Goal: Task Accomplishment & Management: Manage account settings

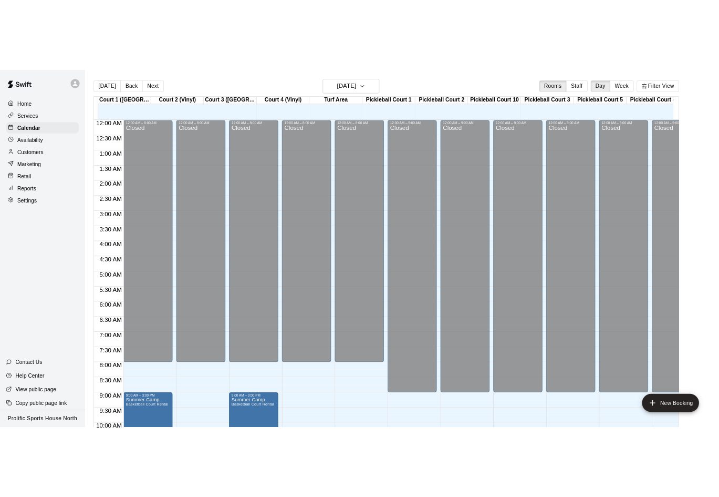
scroll to position [509, 0]
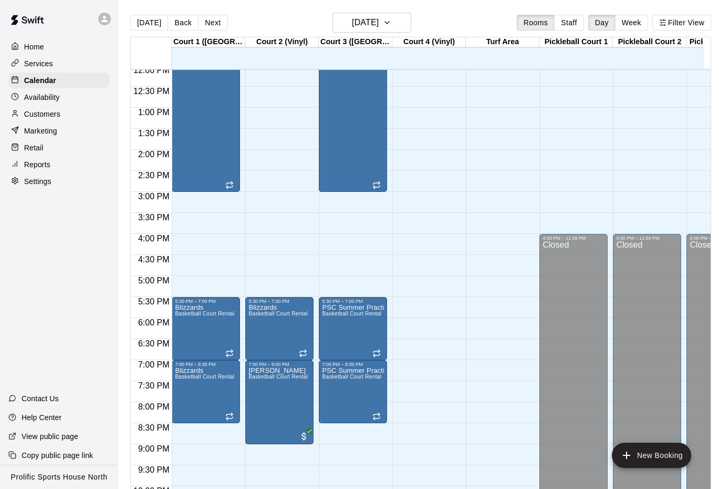
click at [108, 22] on icon at bounding box center [104, 18] width 9 height 9
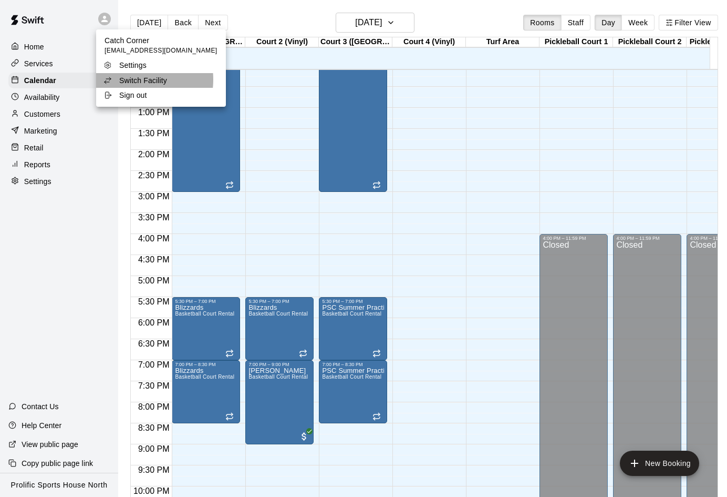
click at [124, 79] on p "Switch Facility" at bounding box center [143, 80] width 48 height 11
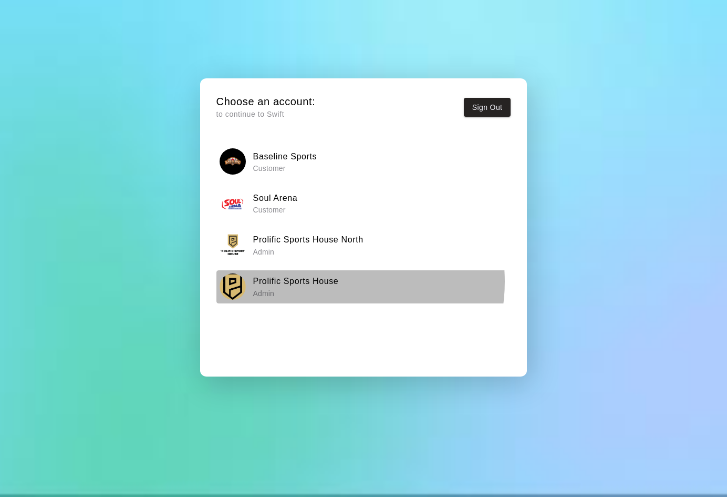
click at [332, 282] on h6 "Prolific Sports House" at bounding box center [296, 281] width 86 height 14
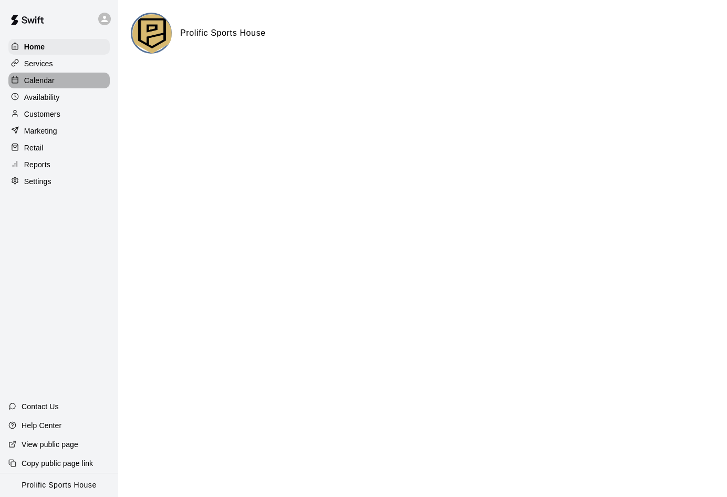
click at [60, 84] on div "Calendar" at bounding box center [58, 81] width 101 height 16
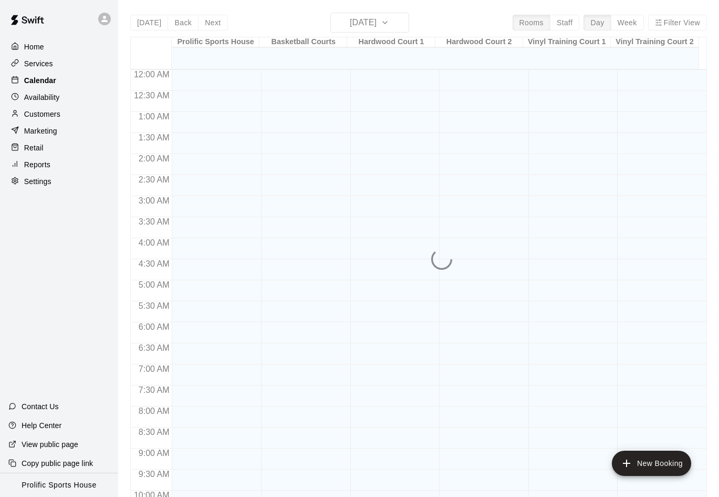
scroll to position [509, 0]
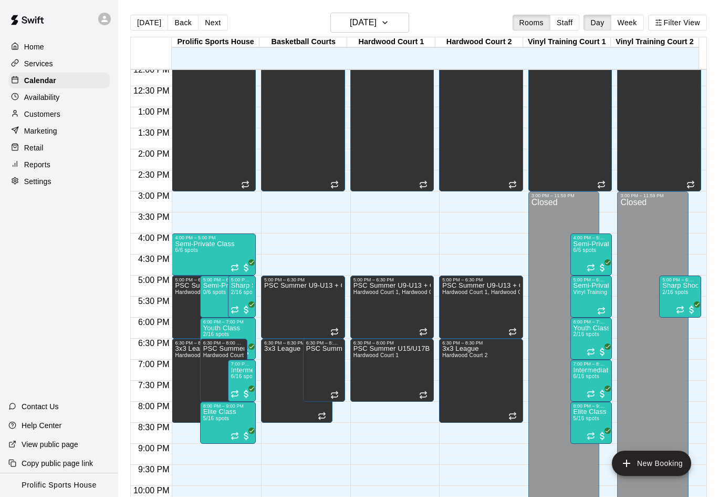
click at [110, 16] on div at bounding box center [104, 19] width 13 height 13
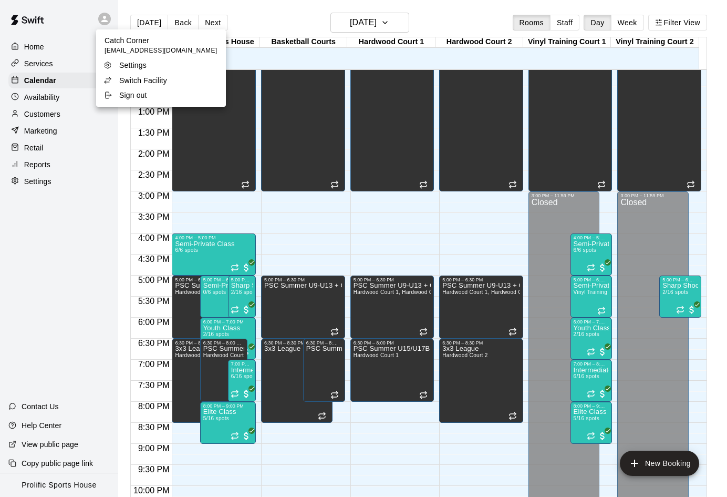
click at [122, 79] on p "Switch Facility" at bounding box center [143, 80] width 48 height 11
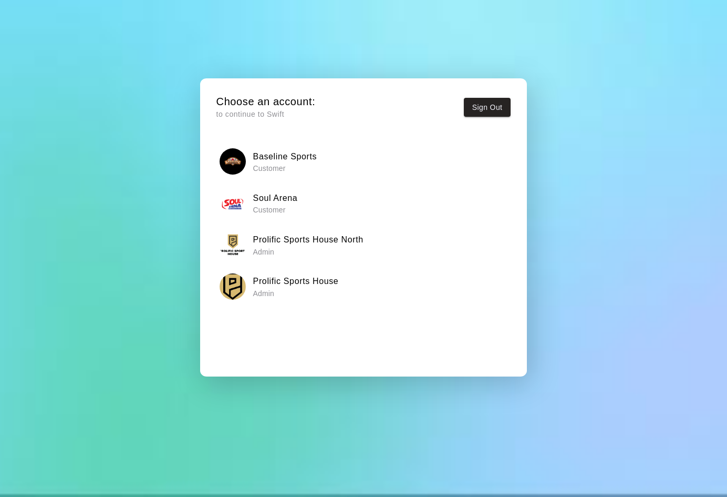
click at [316, 287] on h6 "Prolific Sports House" at bounding box center [296, 281] width 86 height 14
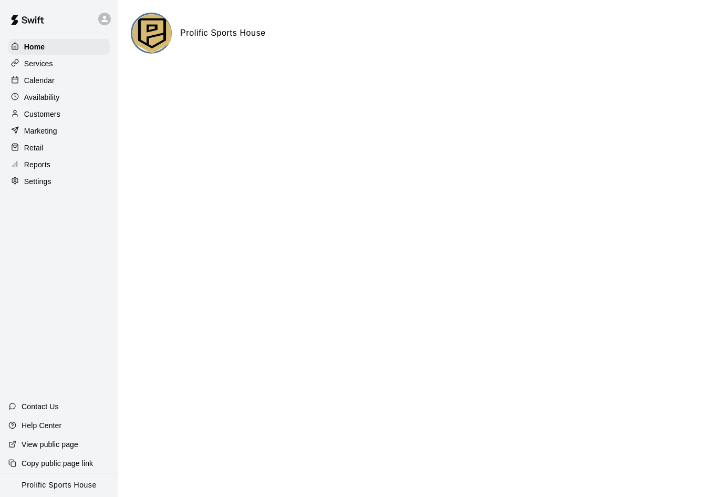
click at [46, 80] on p "Calendar" at bounding box center [39, 80] width 30 height 11
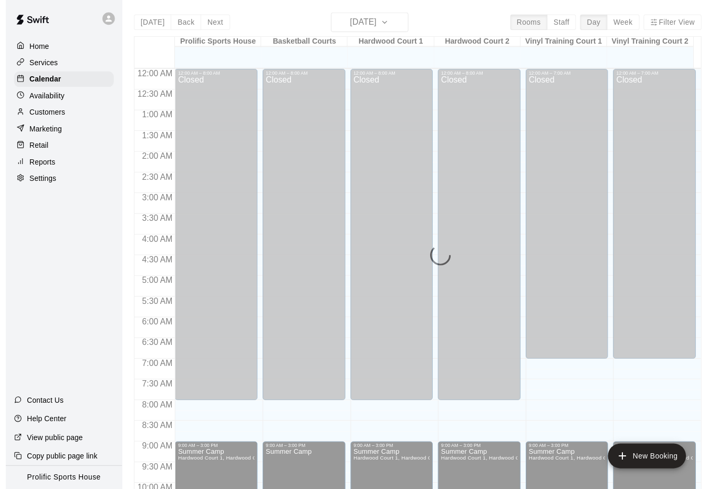
scroll to position [509, 0]
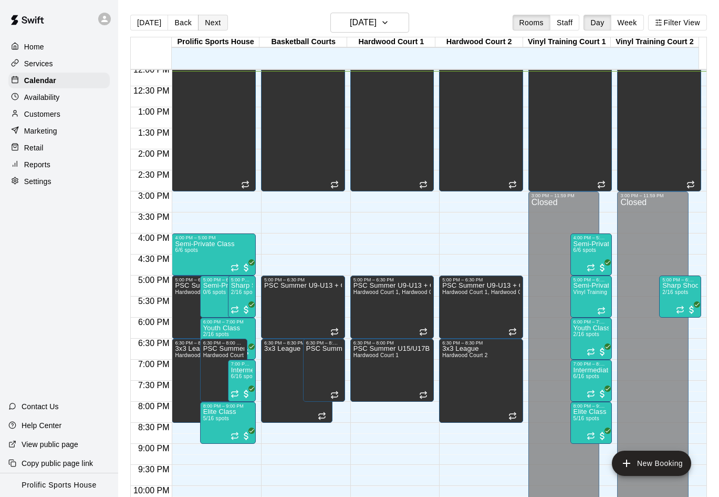
click at [203, 22] on button "Next" at bounding box center [212, 23] width 29 height 16
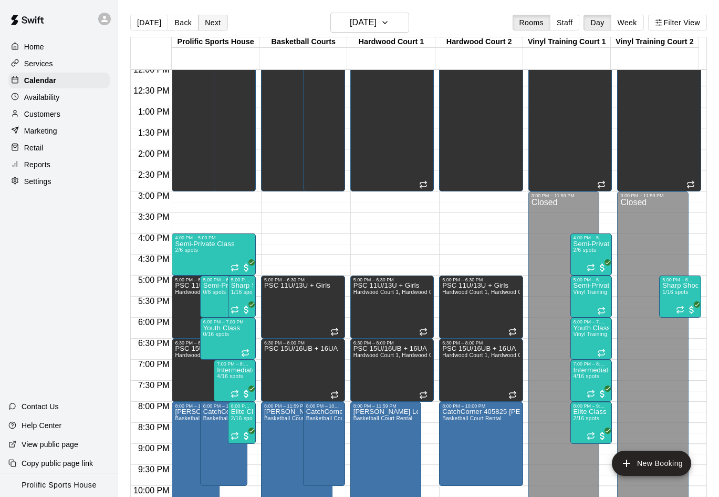
click at [207, 19] on button "Next" at bounding box center [212, 23] width 29 height 16
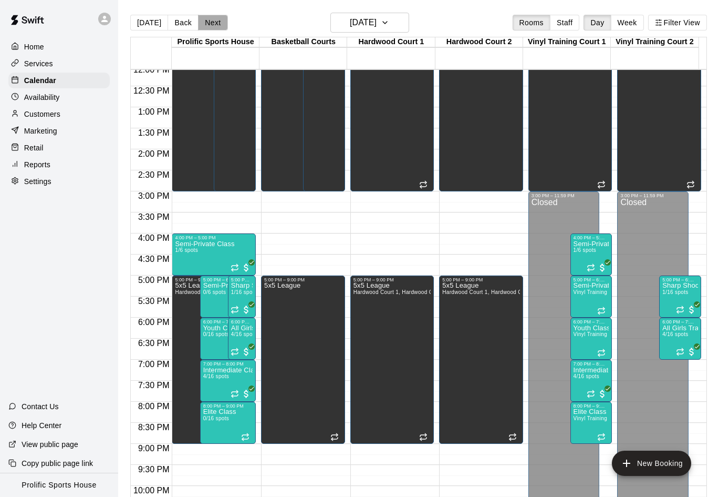
click at [209, 26] on button "Next" at bounding box center [212, 23] width 29 height 16
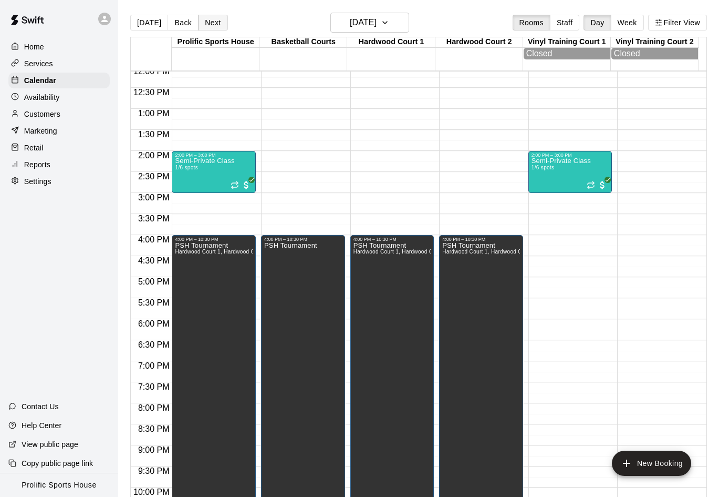
click at [215, 21] on button "Next" at bounding box center [212, 23] width 29 height 16
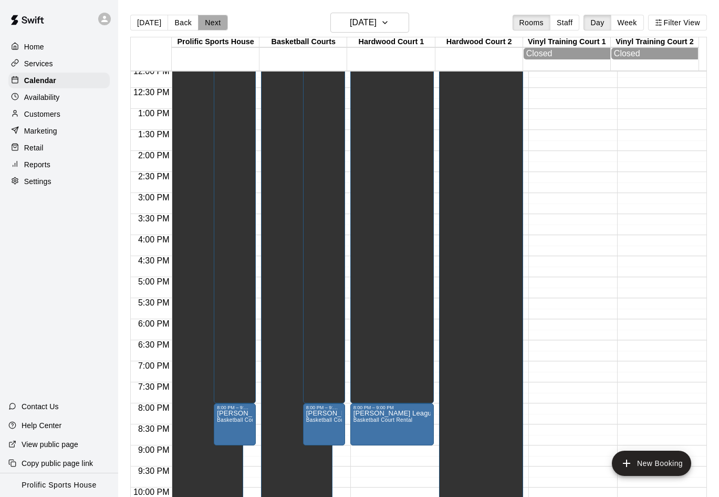
click at [212, 23] on button "Next" at bounding box center [212, 23] width 29 height 16
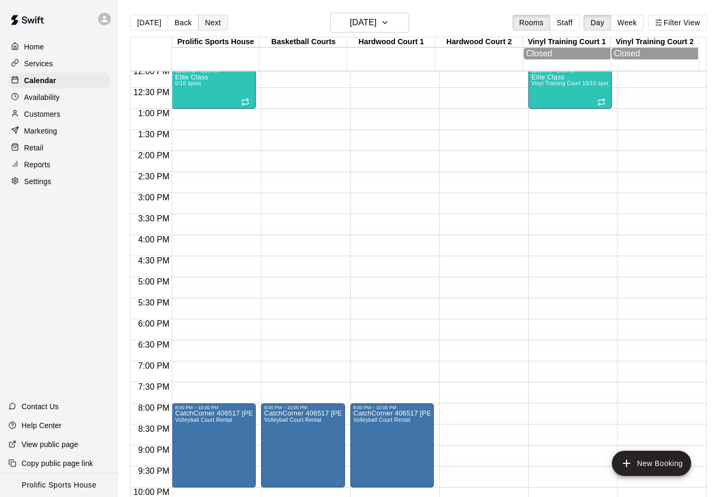
click at [214, 24] on button "Next" at bounding box center [212, 23] width 29 height 16
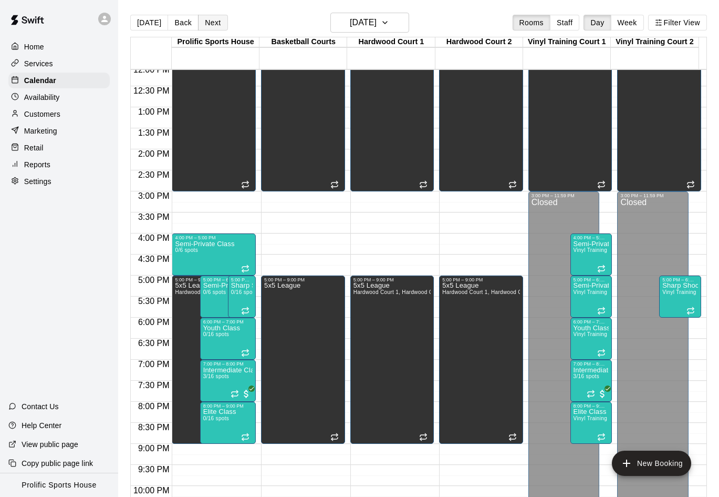
click at [208, 20] on button "Next" at bounding box center [212, 23] width 29 height 16
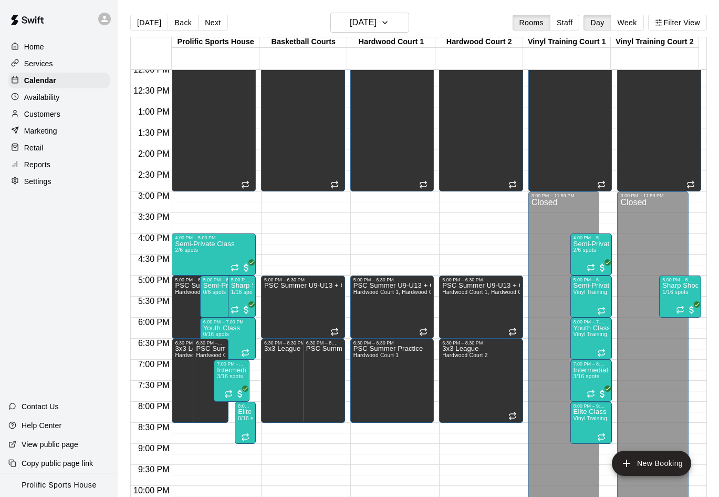
click at [212, 24] on button "Next" at bounding box center [212, 23] width 29 height 16
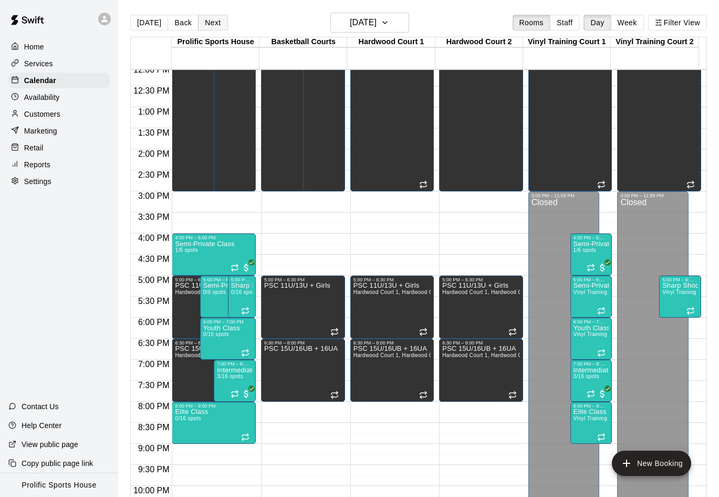
click at [210, 22] on button "Next" at bounding box center [212, 23] width 29 height 16
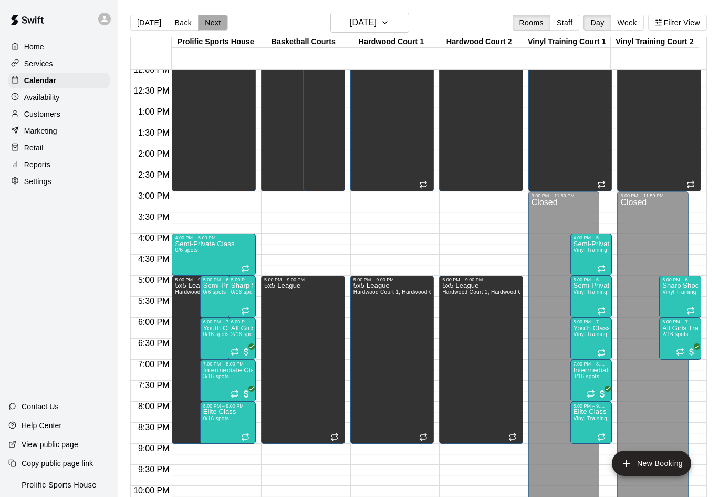
click at [210, 18] on button "Next" at bounding box center [212, 23] width 29 height 16
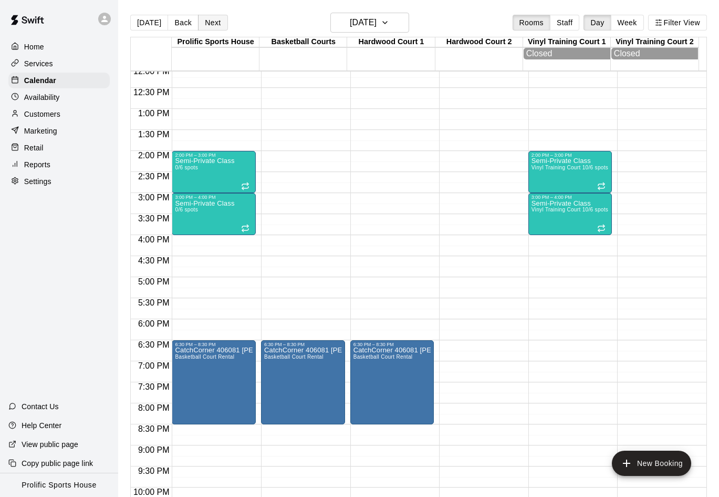
click at [201, 24] on button "Next" at bounding box center [212, 23] width 29 height 16
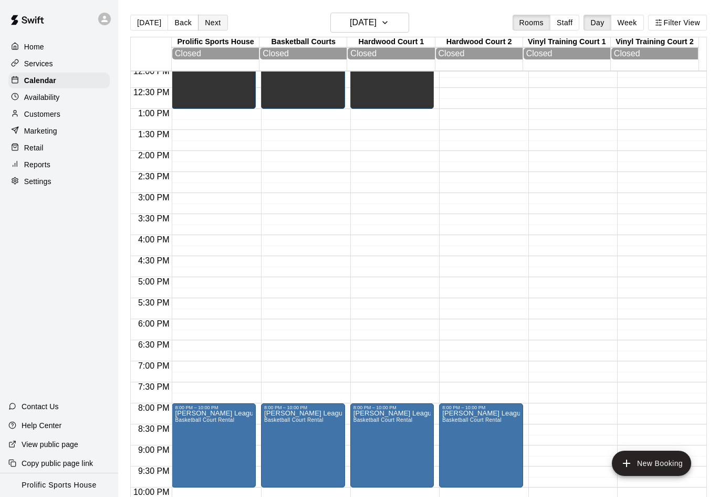
click at [203, 21] on button "Next" at bounding box center [212, 23] width 29 height 16
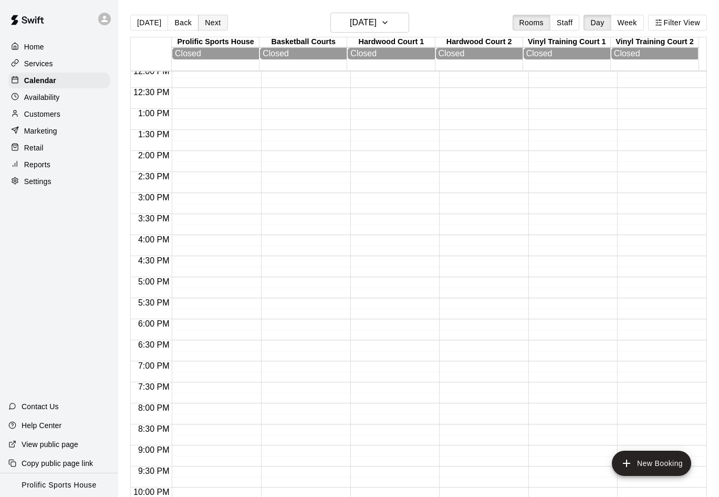
click at [208, 16] on button "Next" at bounding box center [212, 23] width 29 height 16
click at [208, 17] on button "Next" at bounding box center [212, 23] width 29 height 16
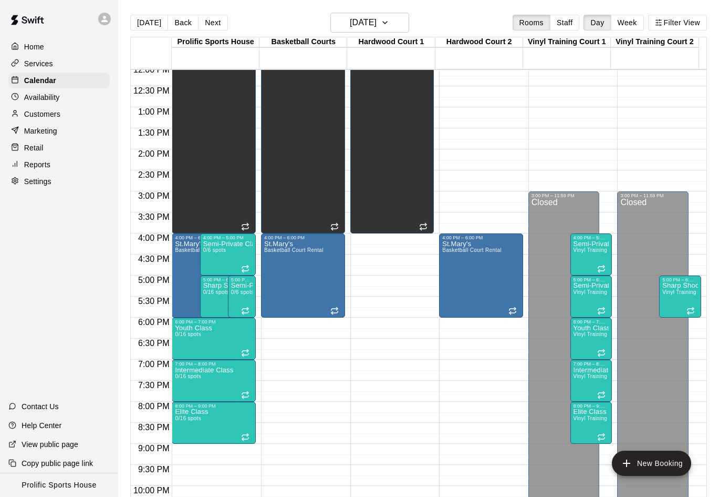
click at [109, 18] on icon at bounding box center [104, 18] width 9 height 9
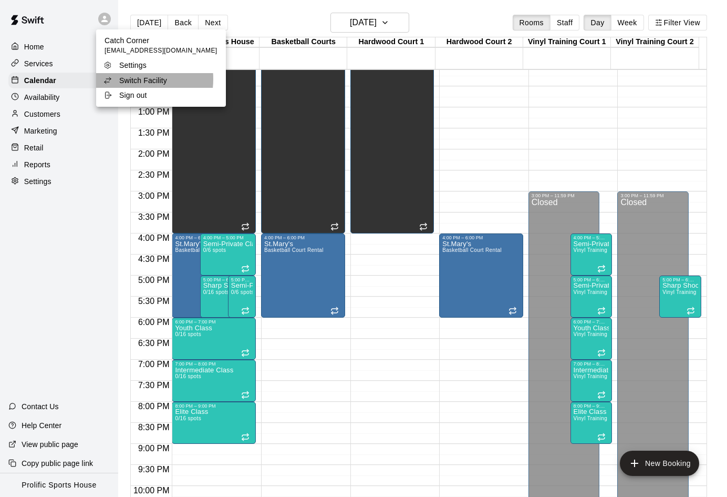
click at [121, 79] on p "Switch Facility" at bounding box center [143, 80] width 48 height 11
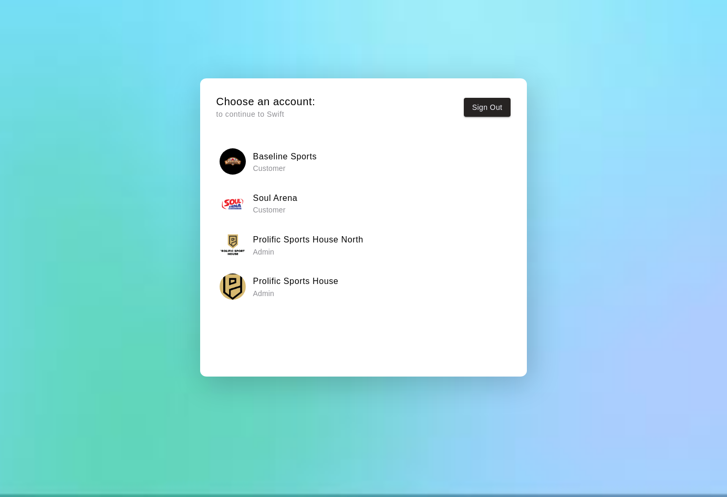
drag, startPoint x: 121, startPoint y: 79, endPoint x: 454, endPoint y: 263, distance: 380.6
click at [477, 265] on div "Baseline Sports Customer Soul Arena Customer Prolific Sports House North Admin …" at bounding box center [364, 224] width 295 height 158
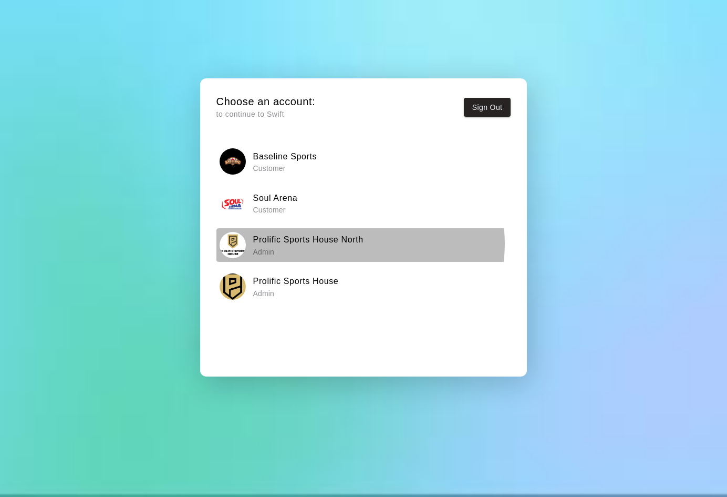
click at [360, 243] on h6 "Prolific Sports House North" at bounding box center [308, 240] width 110 height 14
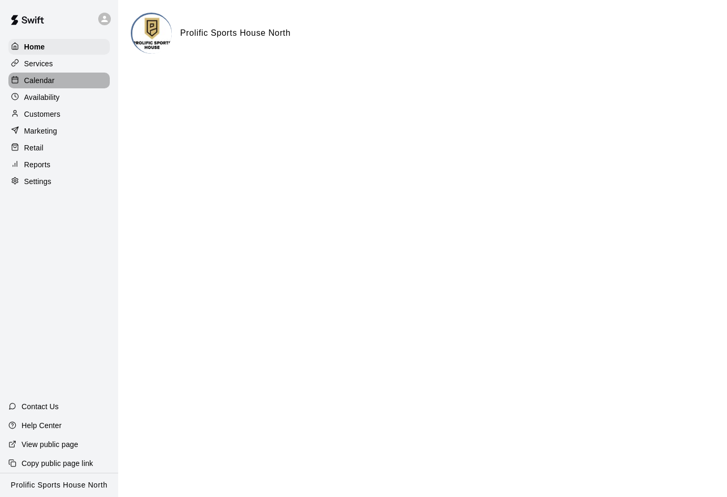
click at [47, 79] on p "Calendar" at bounding box center [39, 80] width 30 height 11
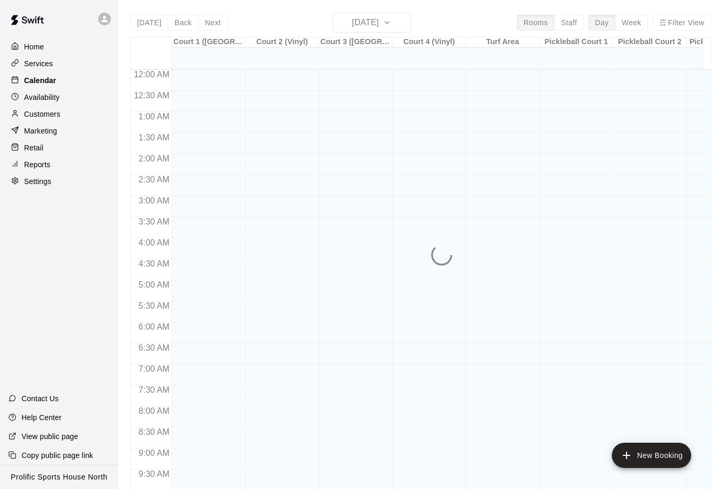
scroll to position [517, 0]
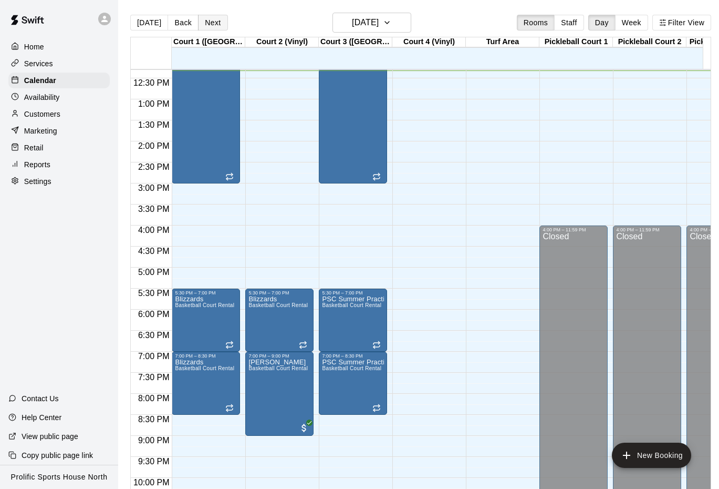
click at [207, 21] on button "Next" at bounding box center [212, 23] width 29 height 16
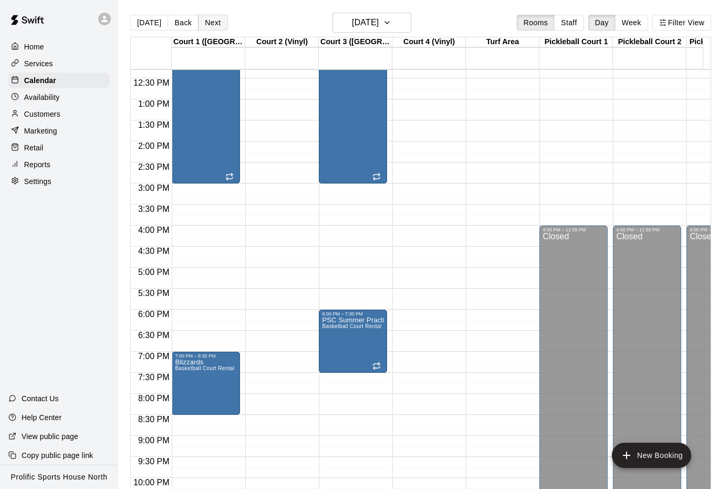
click at [200, 23] on button "Next" at bounding box center [212, 23] width 29 height 16
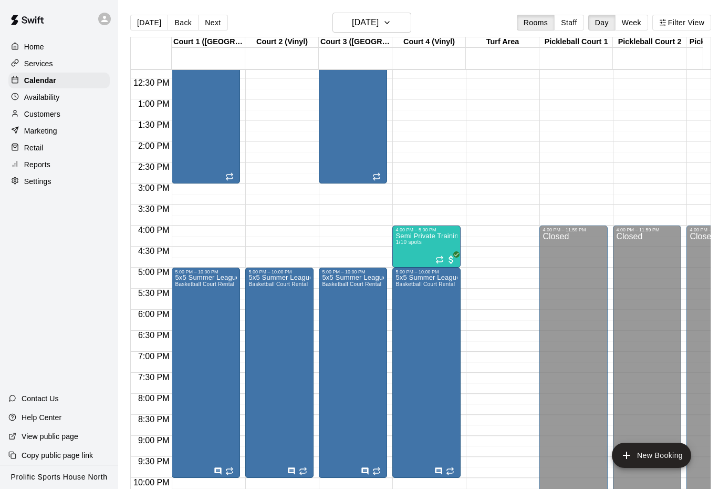
click at [212, 20] on button "Next" at bounding box center [212, 23] width 29 height 16
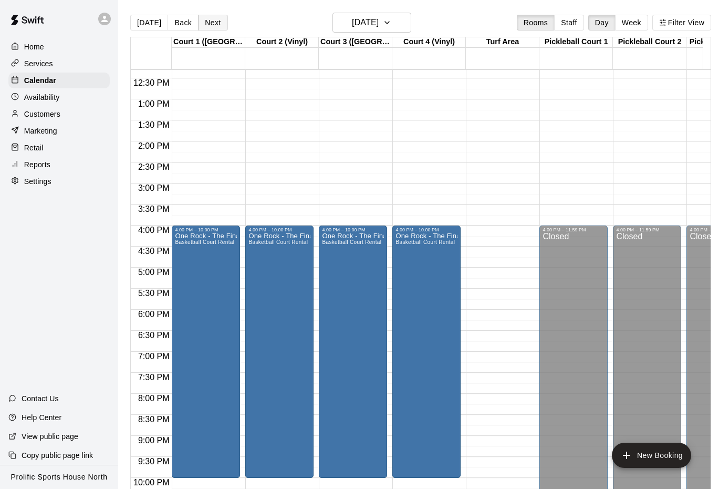
click at [211, 23] on button "Next" at bounding box center [212, 23] width 29 height 16
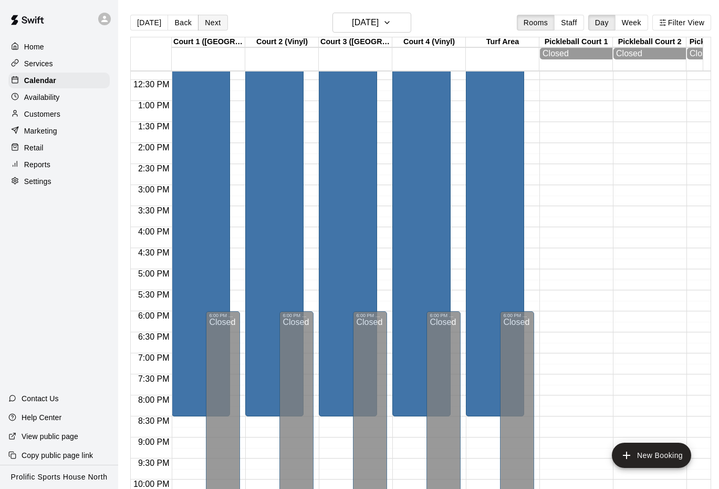
click at [204, 20] on button "Next" at bounding box center [212, 23] width 29 height 16
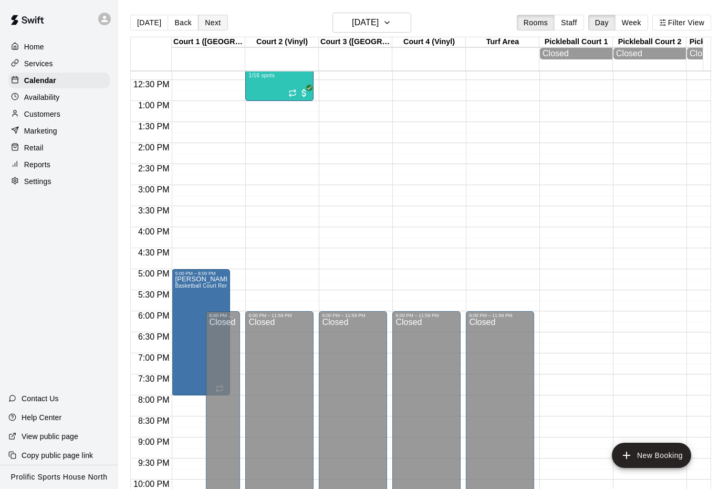
click at [209, 17] on button "Next" at bounding box center [212, 23] width 29 height 16
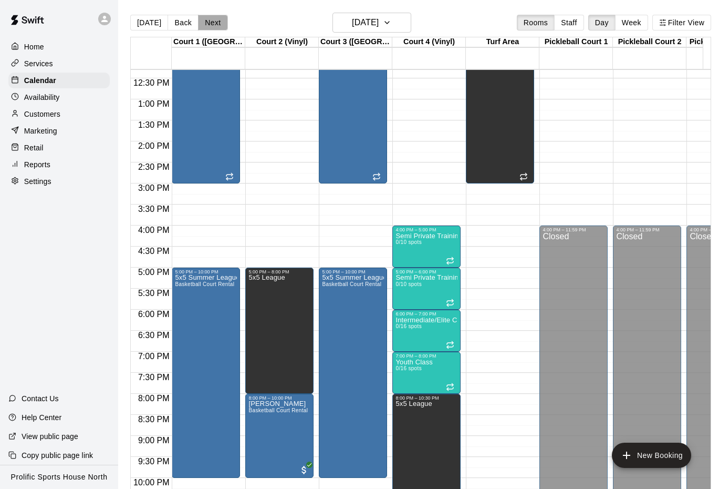
click at [215, 24] on button "Next" at bounding box center [212, 23] width 29 height 16
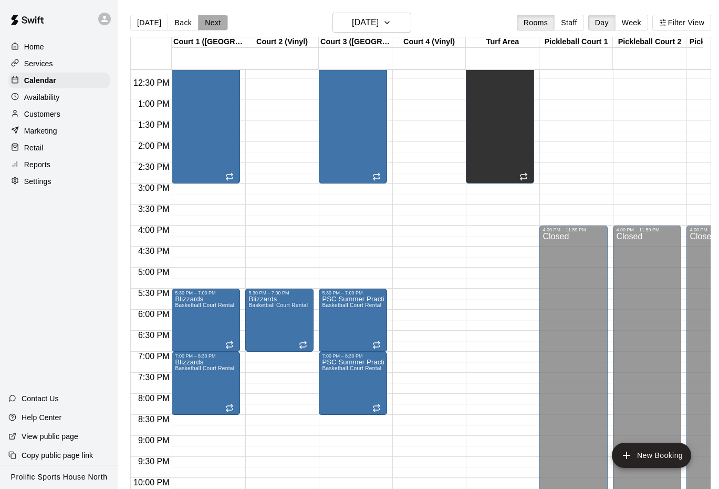
click at [210, 18] on button "Next" at bounding box center [212, 23] width 29 height 16
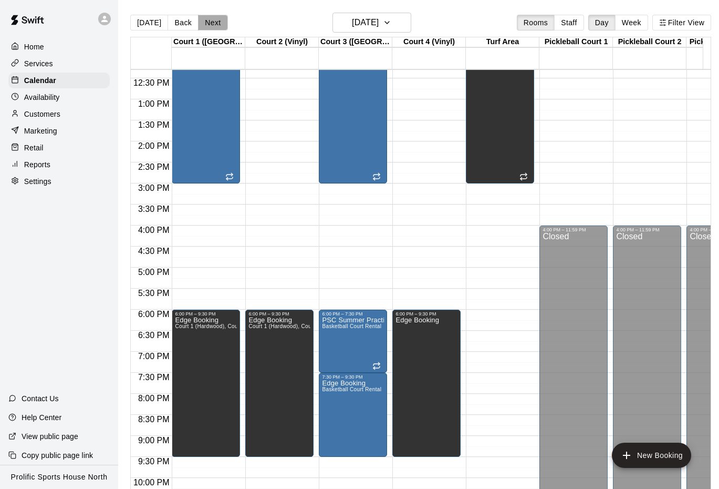
click at [207, 24] on button "Next" at bounding box center [212, 23] width 29 height 16
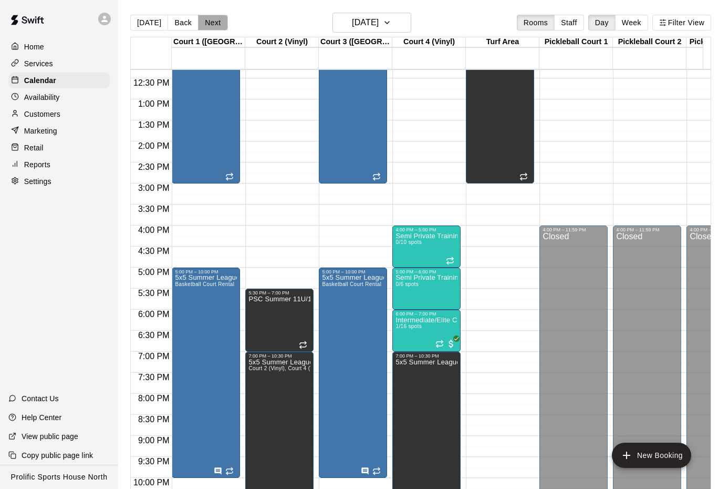
click at [209, 24] on button "Next" at bounding box center [212, 23] width 29 height 16
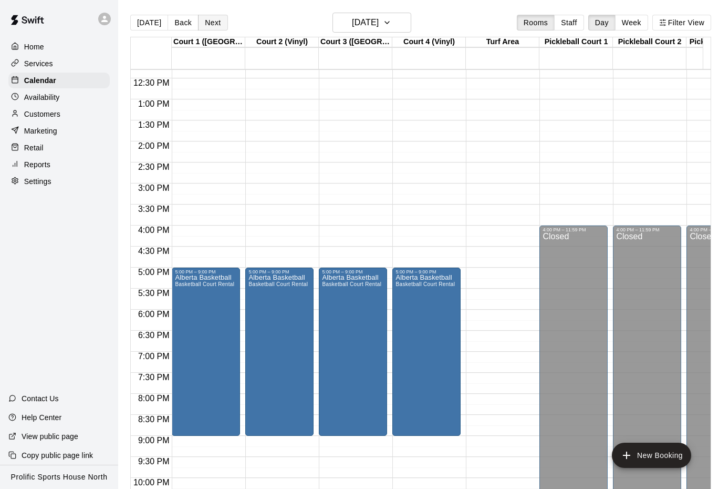
click at [207, 22] on button "Next" at bounding box center [212, 23] width 29 height 16
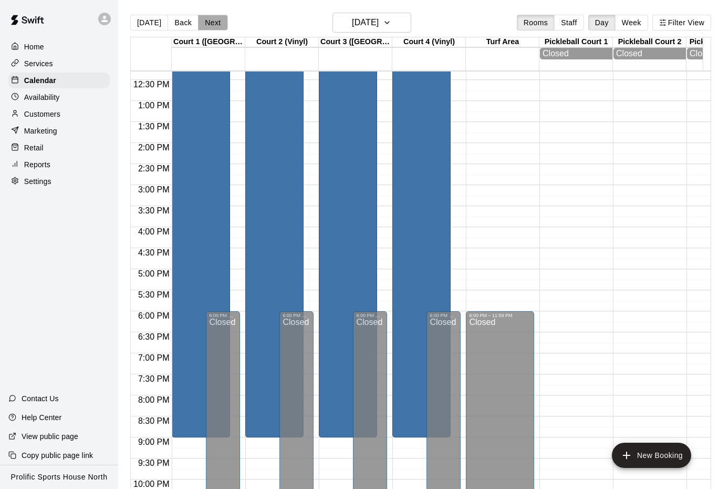
click at [209, 22] on button "Next" at bounding box center [212, 23] width 29 height 16
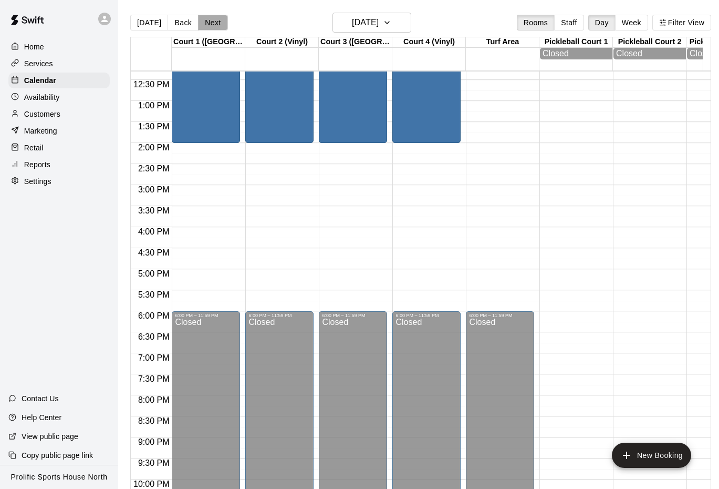
click at [219, 26] on button "Next" at bounding box center [212, 23] width 29 height 16
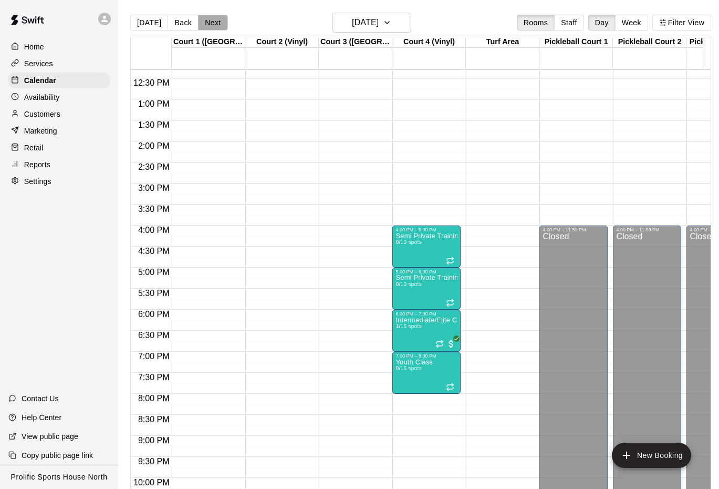
click at [215, 23] on button "Next" at bounding box center [212, 23] width 29 height 16
